Goal: Ask a question

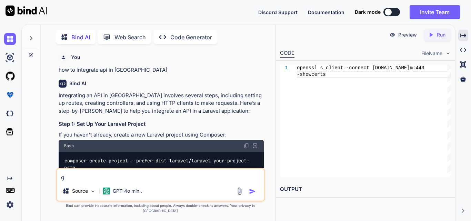
type textarea "ge"
type textarea "x"
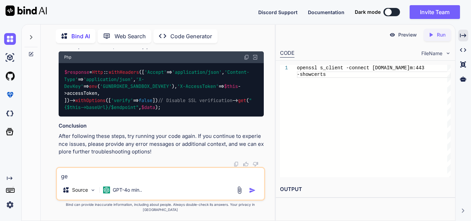
type textarea "get"
type textarea "x"
type textarea "gett"
type textarea "x"
type textarea "getti"
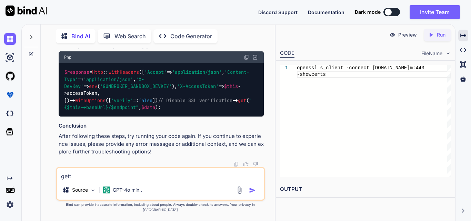
type textarea "x"
type textarea "gettin"
type textarea "x"
type textarea "getting"
type textarea "x"
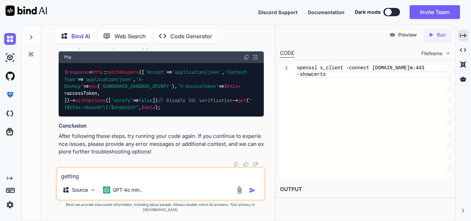
type textarea "getting"
type textarea "x"
type textarea "getting t"
type textarea "x"
type textarea "getting th"
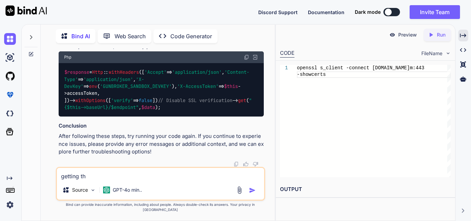
type textarea "x"
type textarea "getting thi"
type textarea "x"
type textarea "getting this"
type textarea "x"
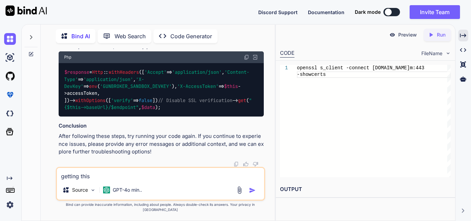
type textarea "getting this"
type textarea "x"
type textarea "getting this e"
type textarea "x"
type textarea "getting this er"
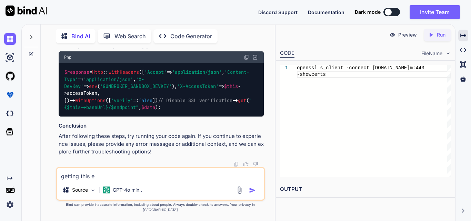
type textarea "x"
type textarea "getting this err"
type textarea "x"
type textarea "getting this erro"
type textarea "x"
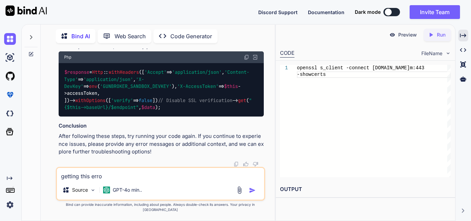
type textarea "getting this error"
type textarea "x"
type textarea "getting this error"
type textarea "x"
type textarea "getting this error i"
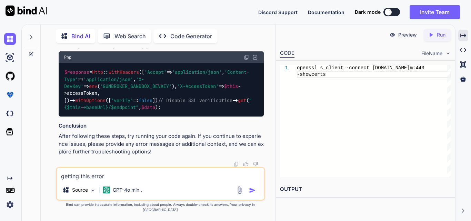
type textarea "x"
type textarea "getting this error in"
type textarea "x"
type textarea "getting this error i"
type textarea "x"
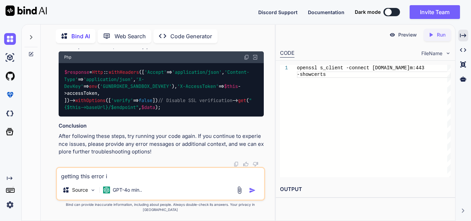
type textarea "getting this error"
type textarea "x"
type textarea "getting this error o"
type textarea "x"
type textarea "getting this error on"
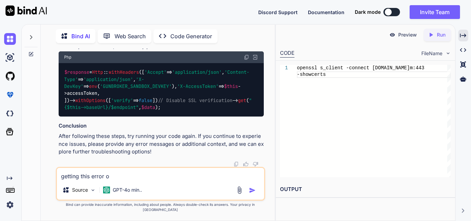
type textarea "x"
type textarea "getting this error on"
type textarea "x"
type textarea "getting this error on t"
type textarea "x"
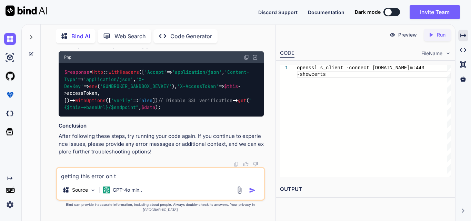
type textarea "getting this error on th"
type textarea "x"
type textarea "getting this error on the"
type textarea "x"
type textarea "getting this error on the"
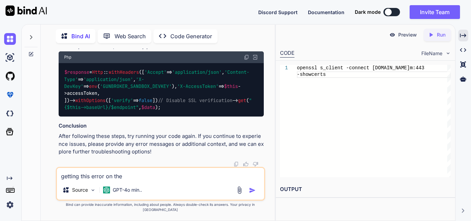
type textarea "x"
type textarea "getting this error on the c"
type textarea "x"
type textarea "getting this error on the co"
type textarea "x"
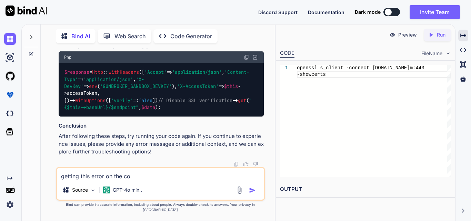
type textarea "getting this error on the con"
type textarea "x"
type textarea "getting this error on the cons"
type textarea "x"
type textarea "getting this error on the conso"
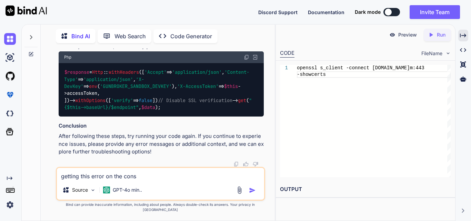
type textarea "x"
type textarea "getting this error on the consol"
type textarea "x"
type textarea "getting this error on the console"
type textarea "x"
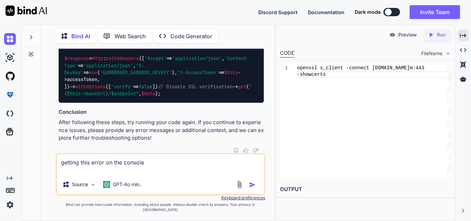
type textarea "getting this error on the console Access to script at 'http://[TECHNICAL_ID]/re…"
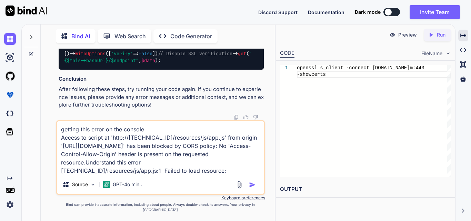
type textarea "x"
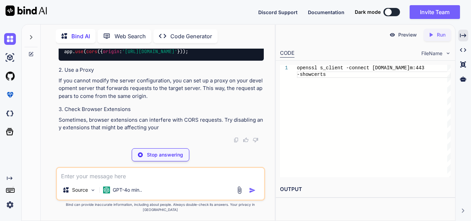
scroll to position [19221, 0]
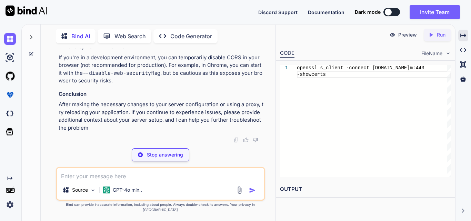
type textarea "x"
type textarea "'paths' => ['api/*'], 'allowed_methods' => ['*'], 'allowed_origins' => ['[URL][…"
type textarea "x"
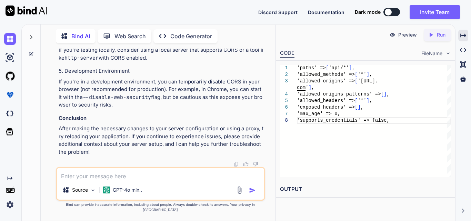
scroll to position [19256, 0]
click at [141, 180] on textarea at bounding box center [160, 174] width 207 height 12
type textarea "i am using laravel 12 there is no cors.php"
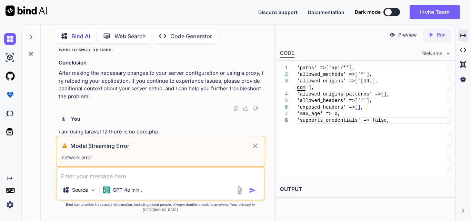
scroll to position [19542, 0]
click at [256, 150] on icon at bounding box center [255, 146] width 8 height 8
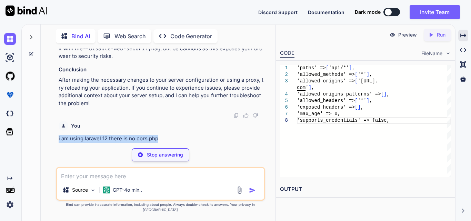
drag, startPoint x: 162, startPoint y: 143, endPoint x: 54, endPoint y: 142, distance: 107.9
click at [54, 142] on div "You how to integrate api in laravel Bind AI Integrating an API in [GEOGRAPHIC_D…" at bounding box center [160, 135] width 229 height 172
copy p "i am using laravel 12 there is no cors.php"
click at [164, 161] on div "Stop answering" at bounding box center [161, 154] width 58 height 13
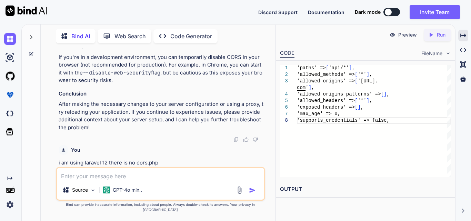
scroll to position [19511, 0]
click at [142, 180] on textarea at bounding box center [160, 174] width 207 height 12
paste textarea "i am using laravel 12 there is no cors.php"
type textarea "i am using laravel 12 there is no cors.php"
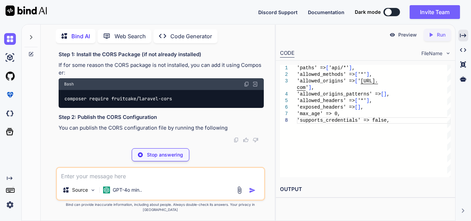
scroll to position [19705, 0]
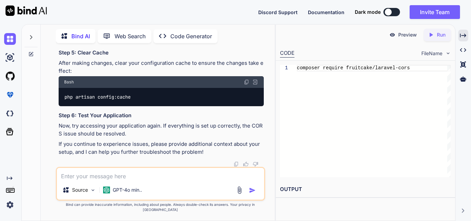
scroll to position [19740, 0]
click at [135, 180] on textarea at bounding box center [160, 174] width 207 height 12
paste textarea "composer require fruitcake/laravel-cors ./composer.json has been updated Runnin…"
type textarea "composer require fruitcake/laravel-cors ./composer.json has been updated Runnin…"
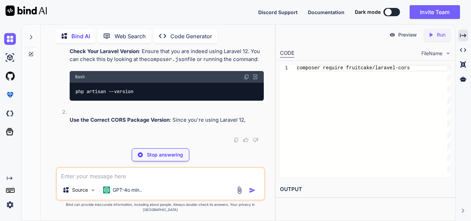
scroll to position [20801, 0]
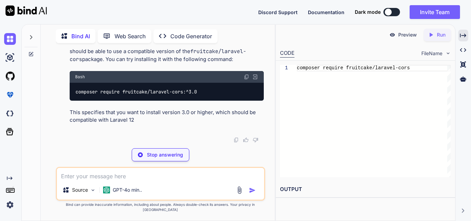
click at [245, 3] on img at bounding box center [247, 1] width 6 height 6
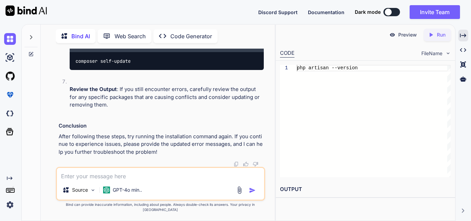
paste textarea "php artisan --version Laravel Framework 12.32.5"
type textarea "php artisan --version Laravel Framework 12.32.5"
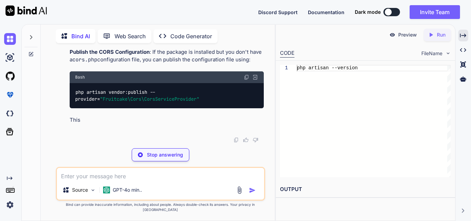
scroll to position [21428, 0]
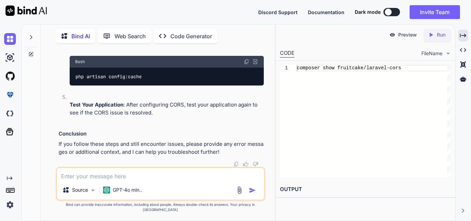
click at [218, 206] on div "Source GPT-4o min.. Created with Bind Always check its answers. Privacy in Bind…" at bounding box center [160, 190] width 209 height 46
click at [180, 195] on div "Source GPT-4o min.." at bounding box center [160, 191] width 207 height 17
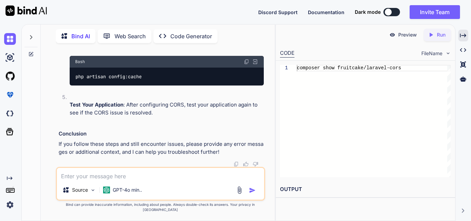
click at [181, 180] on textarea at bounding box center [160, 174] width 207 height 12
paste textarea "composer require fruitcake/laravel-cors ./composer.json has been updated Runnin…"
type textarea "composer require fruitcake/laravel-cors ./composer.json has been updated Runnin…"
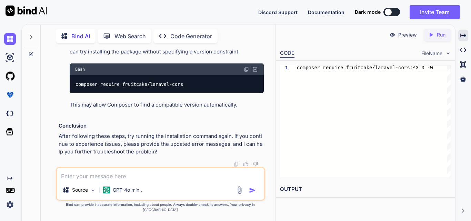
scroll to position [22681, 0]
drag, startPoint x: 184, startPoint y: 119, endPoint x: 75, endPoint y: 121, distance: 109.3
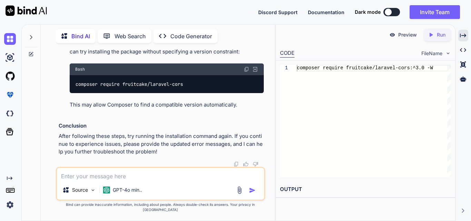
copy code "composer require fruitcake/laravel-cors"
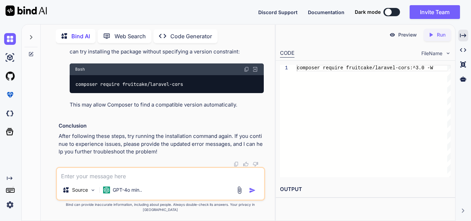
click at [163, 180] on textarea at bounding box center [160, 174] width 207 height 12
paste textarea "composer require fruitcake/laravel-cors:^3.0 -W ./composer.json has been update…"
type textarea "composer require fruitcake/laravel-cors:^3.0 -W ./composer.json has been update…"
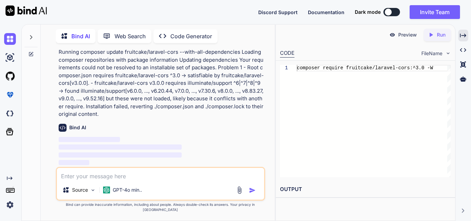
scroll to position [23002, 0]
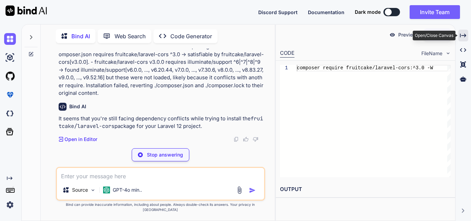
click at [463, 37] on icon "Created with Pixso." at bounding box center [463, 35] width 6 height 6
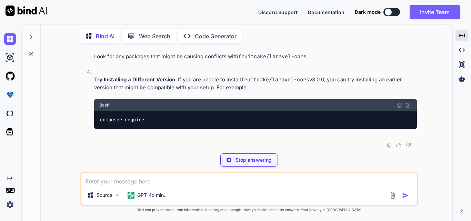
scroll to position [20183, 0]
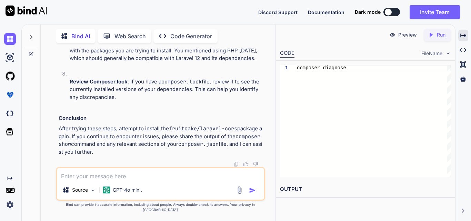
scroll to position [23309, 0]
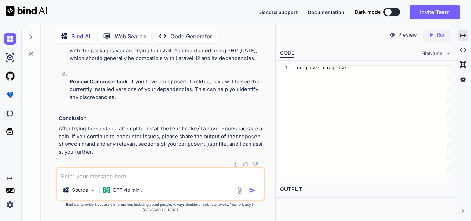
scroll to position [23412, 0]
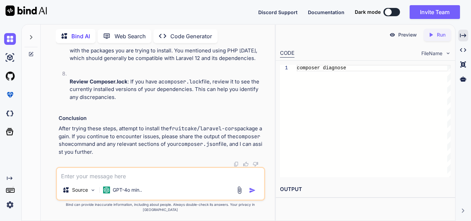
scroll to position [23621, 0]
click at [157, 175] on textarea at bounding box center [160, 174] width 207 height 12
type textarea "implement css to change the background color to red"
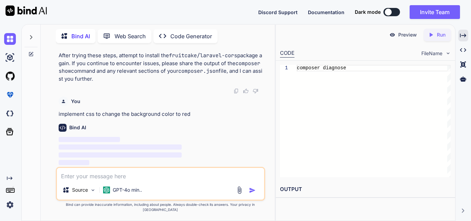
scroll to position [23729, 0]
paste textarea "<!DOCTYPE html> <html lang="{{ str_replace('_', '-', app()->getLocale()) }}"> <…"
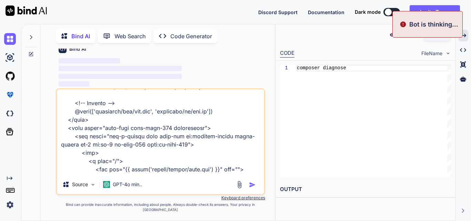
scroll to position [0, 0]
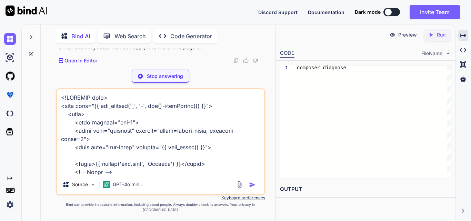
click at [159, 80] on p "Stop answering" at bounding box center [165, 76] width 36 height 7
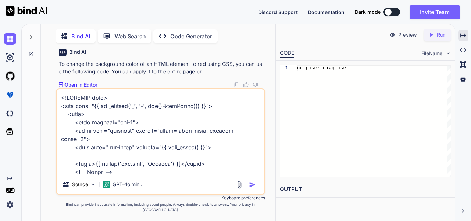
scroll to position [23770, 0]
drag, startPoint x: 57, startPoint y: 79, endPoint x: 219, endPoint y: 78, distance: 162.0
click at [219, 78] on div "You how to integrate api in laravel Bind AI Integrating an API in [GEOGRAPHIC_D…" at bounding box center [161, 69] width 208 height 40
copy p "implement css to change the background color to red"
click at [62, 103] on textarea at bounding box center [160, 132] width 207 height 86
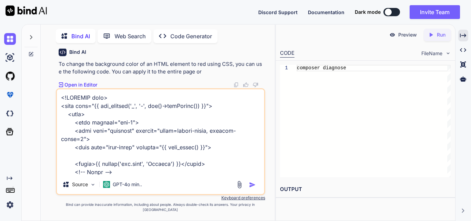
paste textarea "implement css to change the background color to red"
type textarea "implement css to change the background color to red <!DOCTYPE html> <html lang=…"
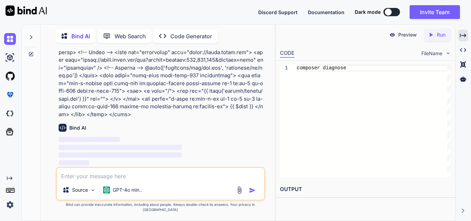
scroll to position [23892, 0]
click at [465, 34] on icon "Created with Pixso." at bounding box center [463, 35] width 6 height 6
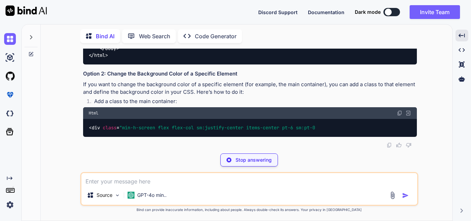
scroll to position [20966, 0]
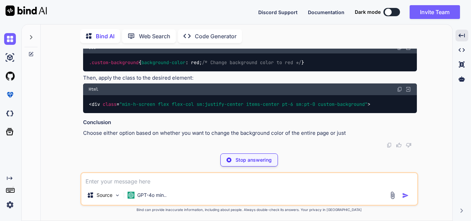
drag, startPoint x: 108, startPoint y: 85, endPoint x: 139, endPoint y: 112, distance: 40.8
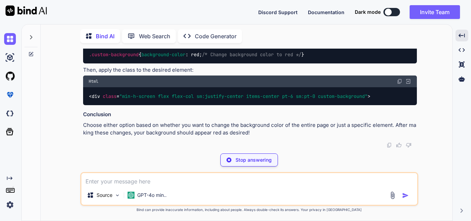
copy code "< style > body { background-color : red; /* Change background color to red */ }…"
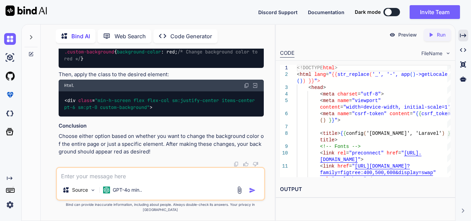
scroll to position [24335, 0]
drag, startPoint x: 119, startPoint y: 135, endPoint x: 149, endPoint y: 136, distance: 30.0
click at [149, 9] on span ""min-h-screen flex flex-col sm:justify-center items-center pt-6 sm:pt-0 bg-red-…" at bounding box center [160, 2] width 193 height 13
copy span "bg-red-500"
click at [174, 16] on div "< div class = "min-h-screen flex flex-col sm:justify-center items-center pt-6 s…" at bounding box center [161, 2] width 205 height 25
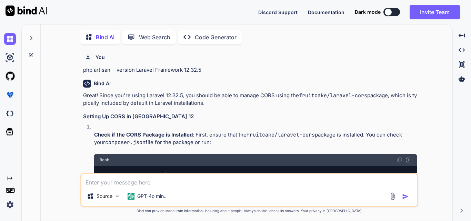
type textarea "x"
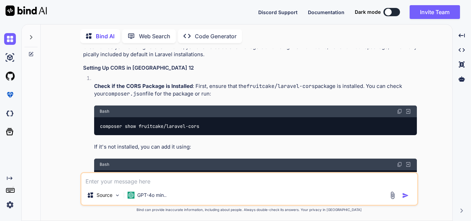
scroll to position [2169, 0]
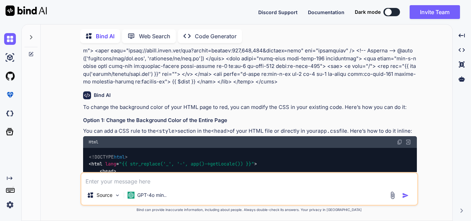
type textarea "c"
type textarea "x"
type textarea "ch"
type textarea "x"
type textarea "cha"
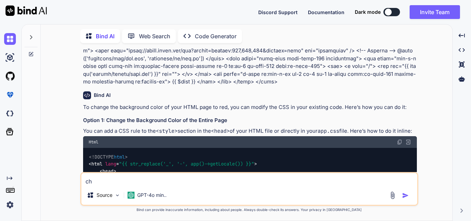
type textarea "x"
type textarea "chan"
type textarea "x"
type textarea "[PERSON_NAME]"
type textarea "x"
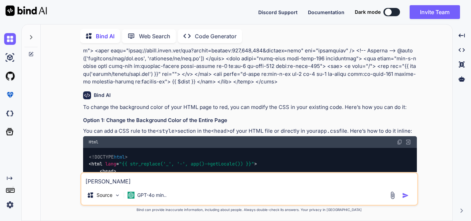
type textarea "change"
type textarea "x"
type textarea "change"
type textarea "x"
type textarea "change t"
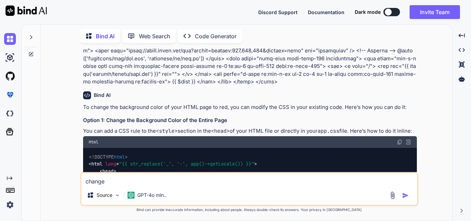
type textarea "x"
type textarea "change th"
type textarea "x"
type textarea "change thi"
type textarea "x"
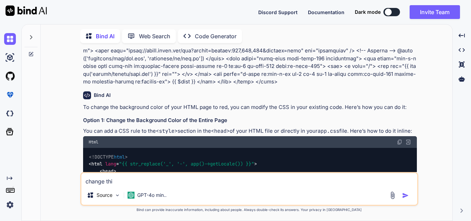
type textarea "change this"
type textarea "x"
type textarea "change this"
type textarea "x"
type textarea "change this t"
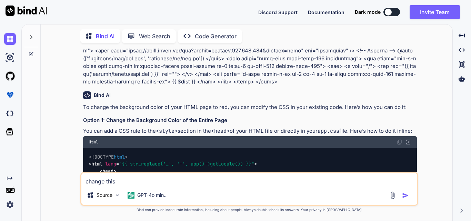
type textarea "x"
type textarea "change this to"
type textarea "x"
type textarea "change this to"
type textarea "x"
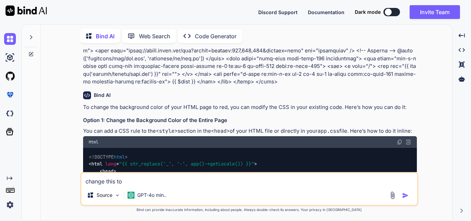
type textarea "change this to m"
type textarea "x"
type textarea "change this to ma"
type textarea "x"
type textarea "change this to mak"
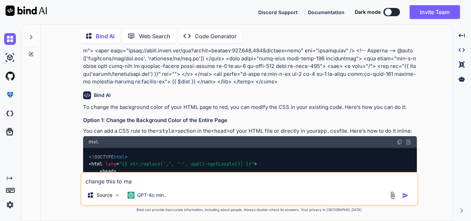
type textarea "x"
type textarea "change this to make"
type textarea "x"
type textarea "change this to make"
type textarea "x"
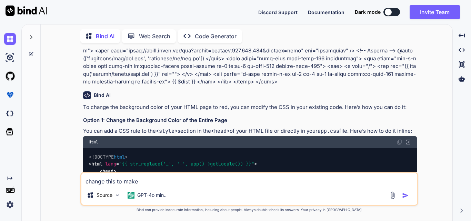
type textarea "change this to make t"
type textarea "x"
type textarea "change this to make th"
type textarea "x"
type textarea "change this to make the"
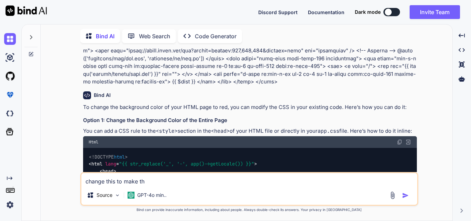
type textarea "x"
type textarea "change this to make the"
type textarea "x"
type textarea "change this to make the b"
type textarea "x"
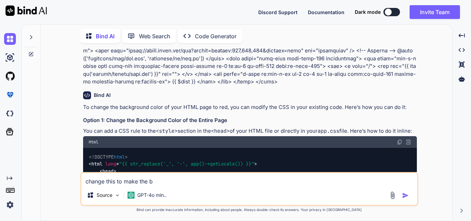
type textarea "change this to make the ba"
type textarea "x"
type textarea "change this to make the bac"
type textarea "x"
type textarea "change this to make the back"
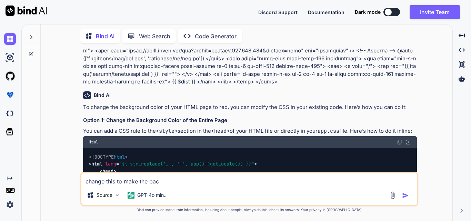
type textarea "x"
type textarea "change this to make the backg"
type textarea "x"
type textarea "change this to make the backgr"
type textarea "x"
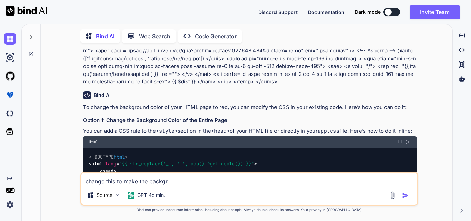
type textarea "change this to make the backgro"
type textarea "x"
type textarea "change this to make the backgrou"
type textarea "x"
type textarea "change this to make the backgroun"
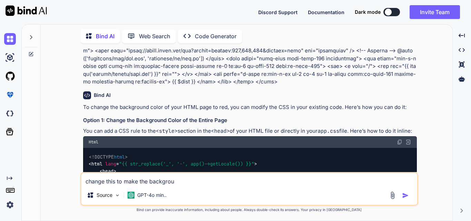
type textarea "x"
type textarea "change this to make the background"
type textarea "x"
type textarea "change this to make the background"
type textarea "x"
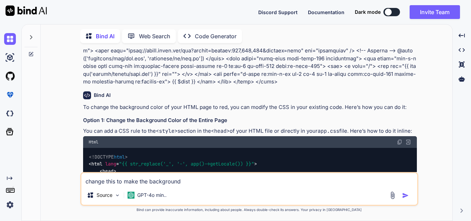
type textarea "change this to make the background g"
type textarea "x"
type textarea "change this to make the background go"
type textarea "x"
type textarea "change this to make the background gol"
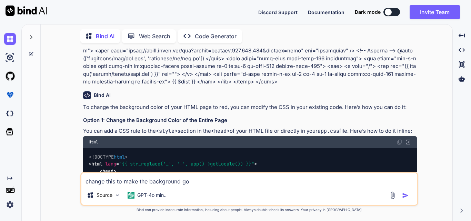
type textarea "x"
type textarea "change this to make the background gold"
type textarea "x"
type textarea "change this to make the background golde"
type textarea "x"
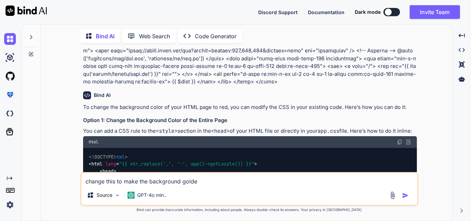
type textarea "change this to make the background golder"
type textarea "x"
type textarea "change this to make the background golde"
type textarea "x"
type textarea "change this to make the background golden"
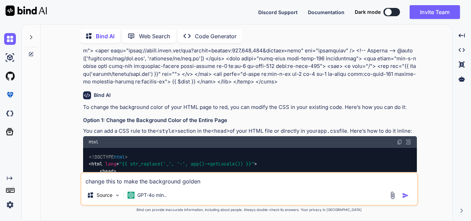
type textarea "x"
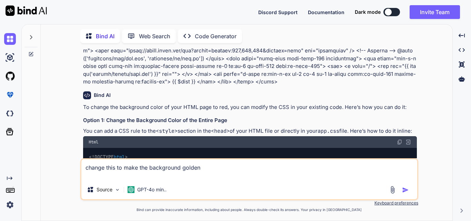
paste textarea "<div class="min-h-screen flex flex-col sm:justify-center items-center pt-6 sm:p…"
type textarea "change this to make the background golden <div class="min-h-screen flex flex-co…"
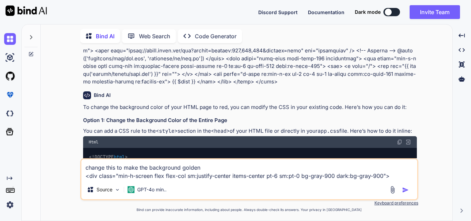
type textarea "x"
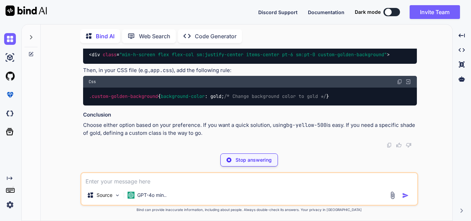
scroll to position [3436, 0]
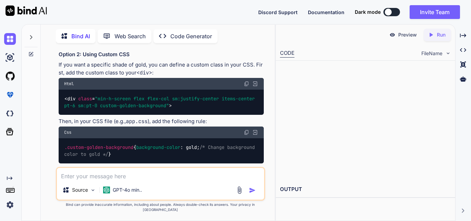
type textarea "x"
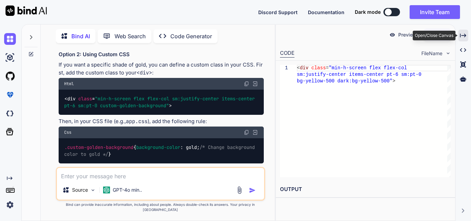
click at [465, 36] on icon at bounding box center [463, 35] width 6 height 4
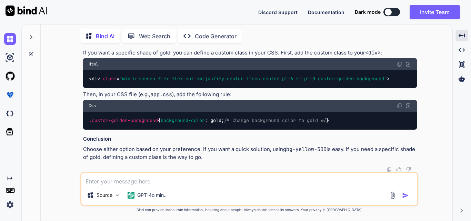
drag, startPoint x: 107, startPoint y: 103, endPoint x: 74, endPoint y: 92, distance: 34.6
click at [74, 92] on div "You php artisan --version Laravel Framework 12.32.5 Bind AI Great! Since you're…" at bounding box center [249, 135] width 406 height 172
copy span "< div class = "min-h-screen flex flex-col sm:justify-center items-center pt-6 s…"
